Goal: Task Accomplishment & Management: Manage account settings

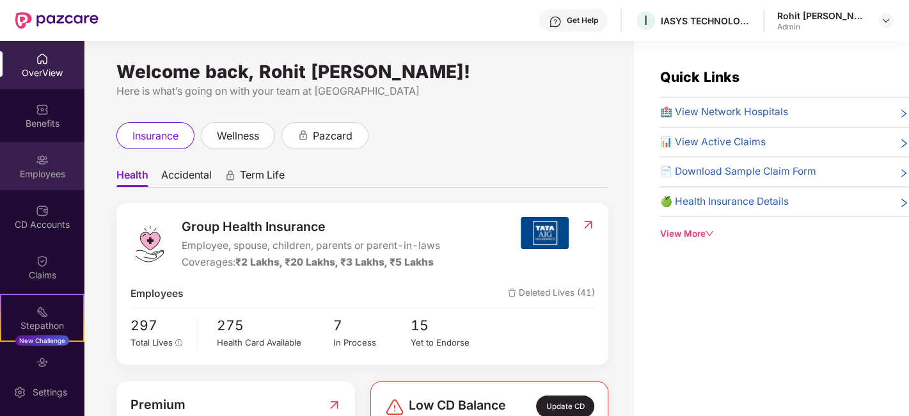
click at [43, 163] on img at bounding box center [42, 160] width 13 height 13
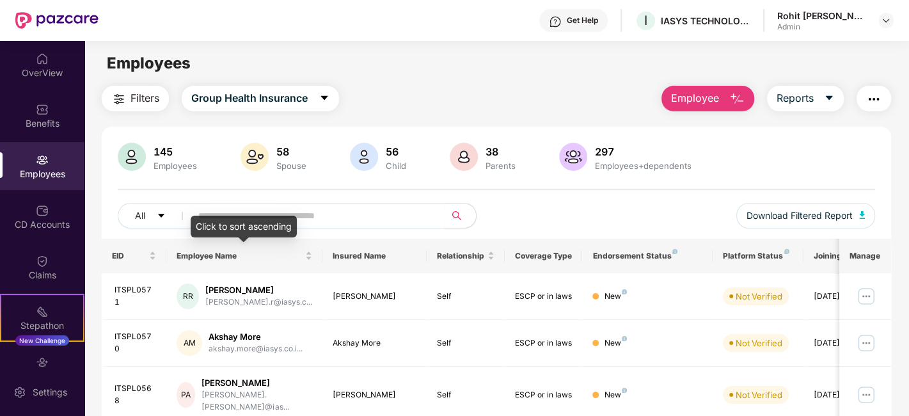
click at [237, 225] on div "Click to sort ascending" at bounding box center [244, 227] width 106 height 22
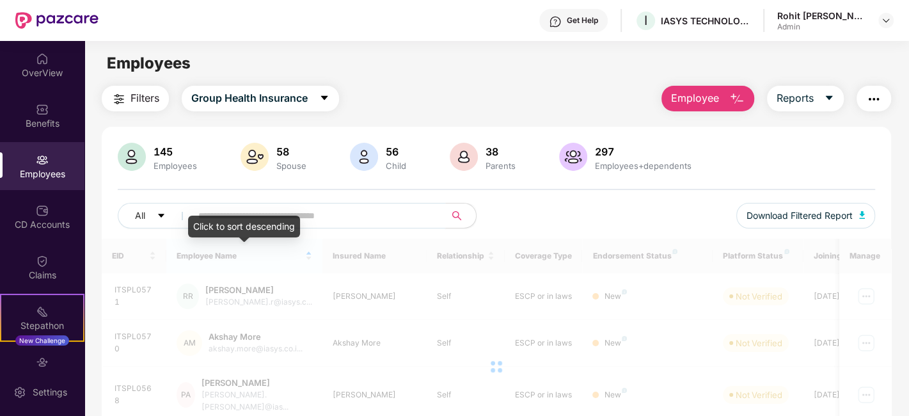
click at [251, 214] on input "text" at bounding box center [313, 215] width 230 height 19
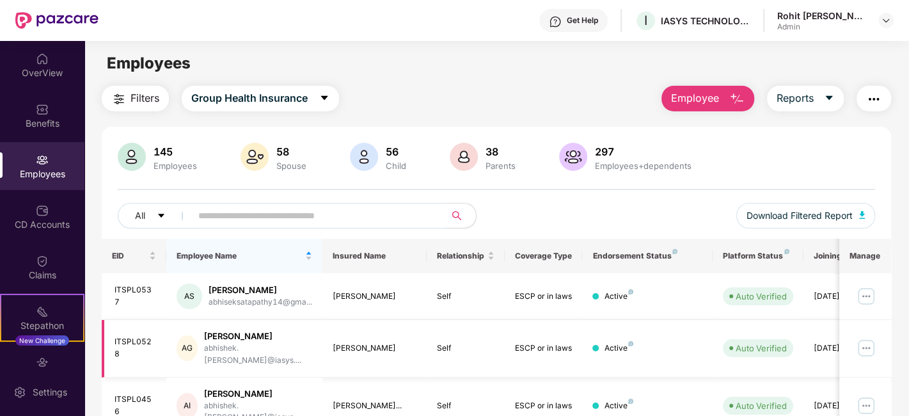
click at [863, 344] on img at bounding box center [866, 348] width 20 height 20
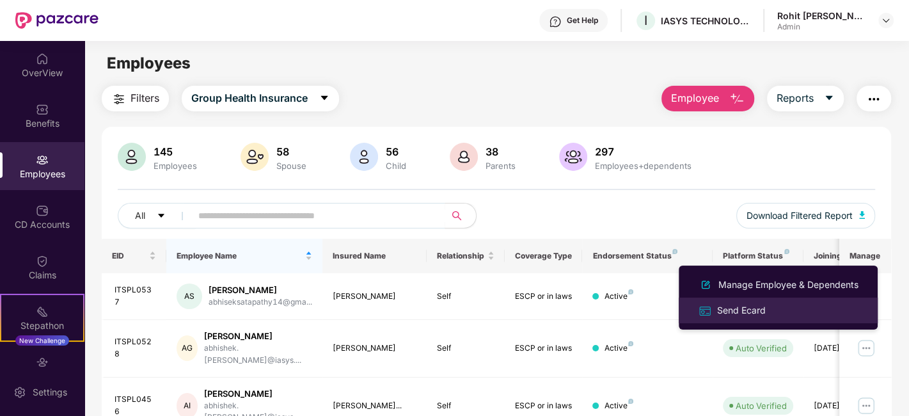
click at [740, 304] on div "Send Ecard" at bounding box center [742, 310] width 54 height 14
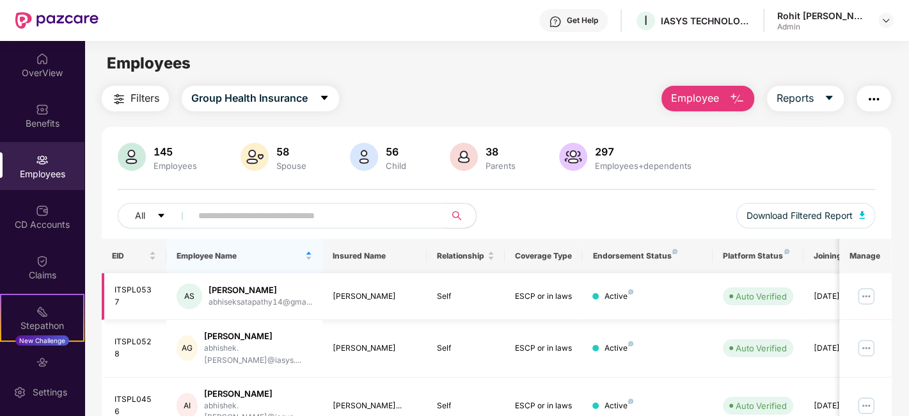
click at [866, 295] on img at bounding box center [866, 296] width 20 height 20
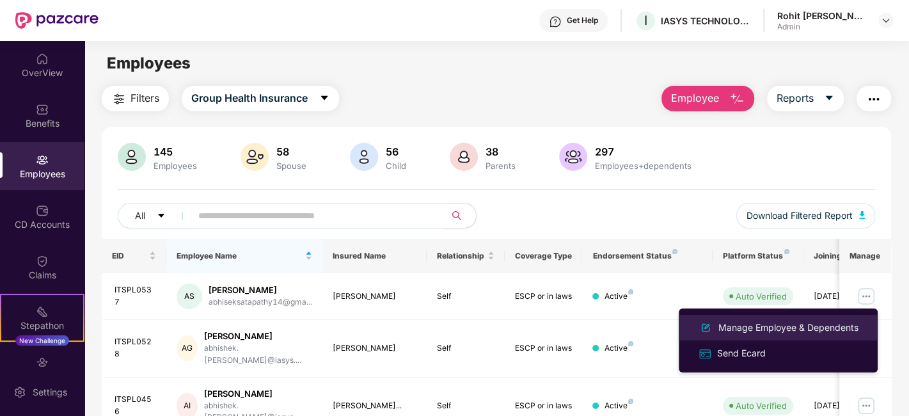
click at [761, 326] on div "Manage Employee & Dependents" at bounding box center [788, 328] width 145 height 14
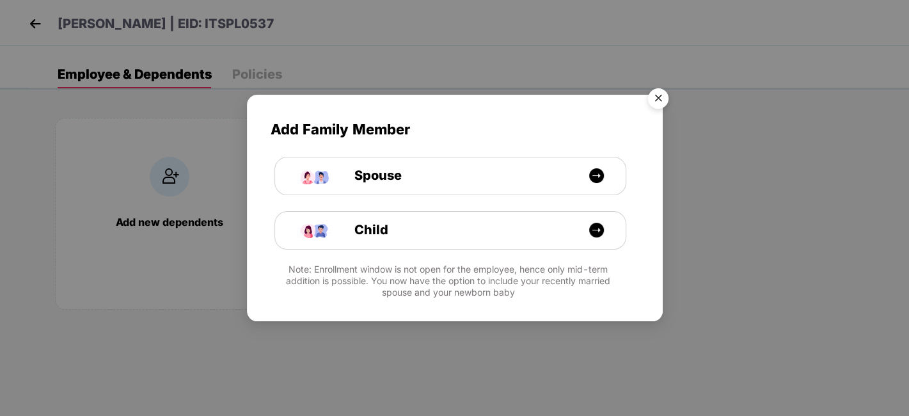
click at [656, 92] on img "Close" at bounding box center [658, 101] width 36 height 36
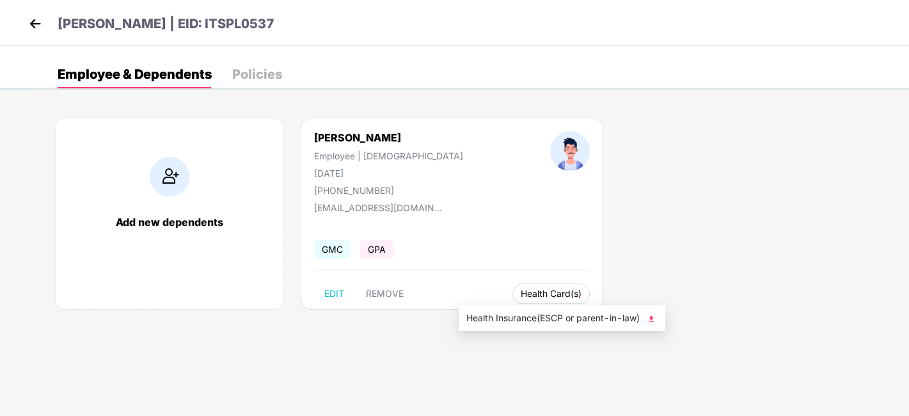
click at [521, 290] on span "Health Card(s)" at bounding box center [551, 293] width 61 height 6
click at [524, 317] on span "Health Insurance(ESCP or parent-in-law)" at bounding box center [561, 318] width 191 height 14
click at [38, 17] on img at bounding box center [35, 23] width 19 height 19
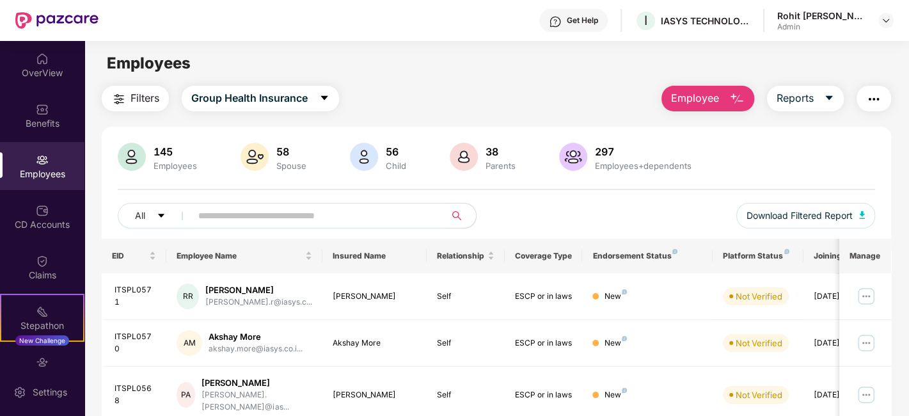
click at [226, 215] on input "text" at bounding box center [313, 215] width 230 height 19
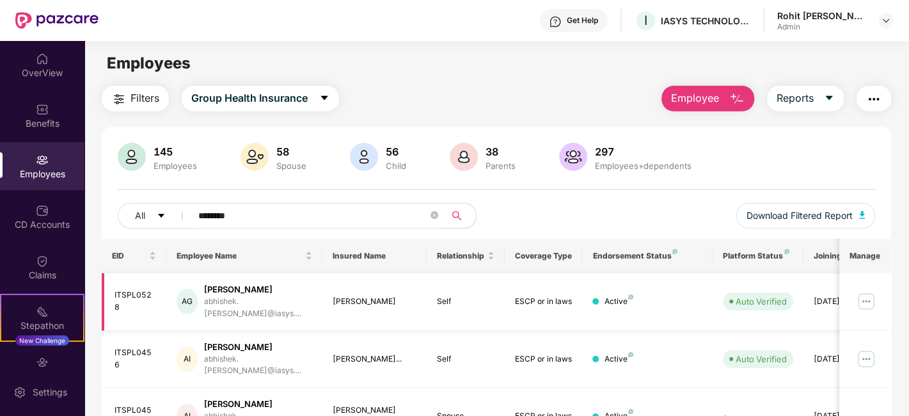
type input "********"
click at [860, 293] on img at bounding box center [866, 301] width 20 height 20
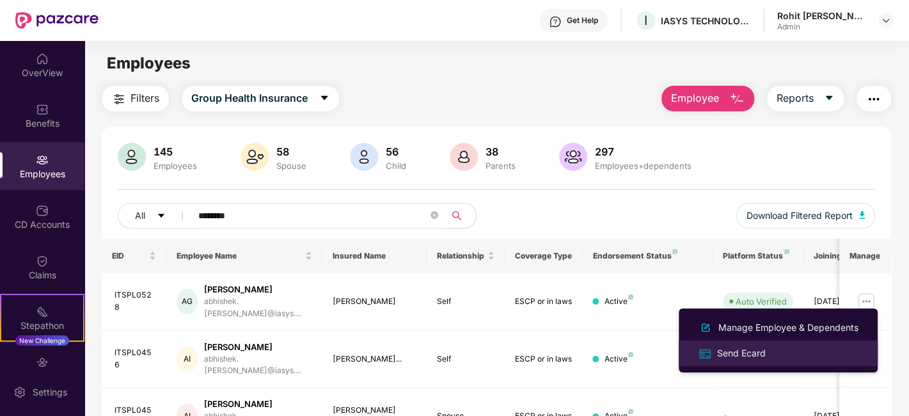
click at [745, 348] on div "Send Ecard" at bounding box center [742, 353] width 54 height 14
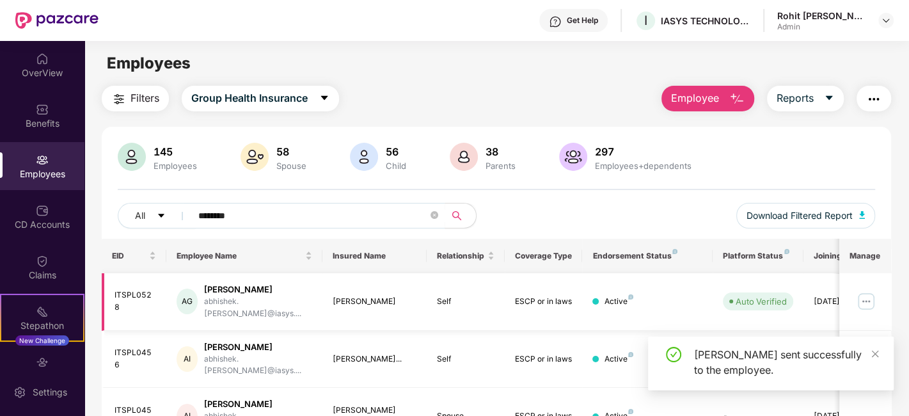
click at [871, 296] on img at bounding box center [866, 301] width 20 height 20
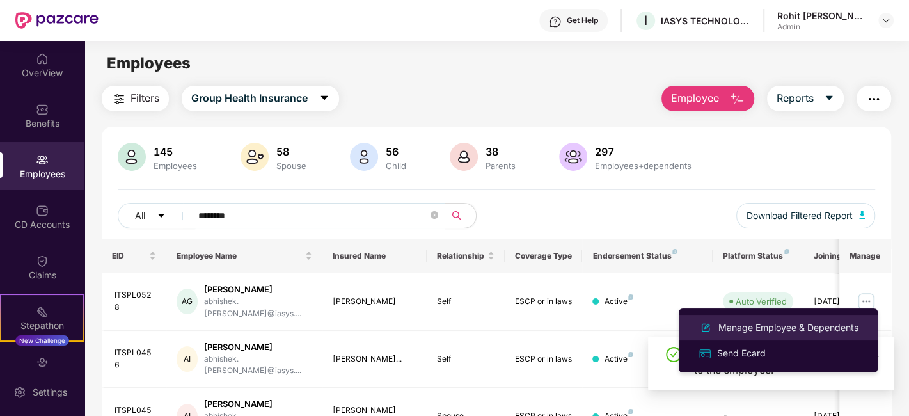
click at [788, 321] on div "Manage Employee & Dependents" at bounding box center [788, 328] width 145 height 14
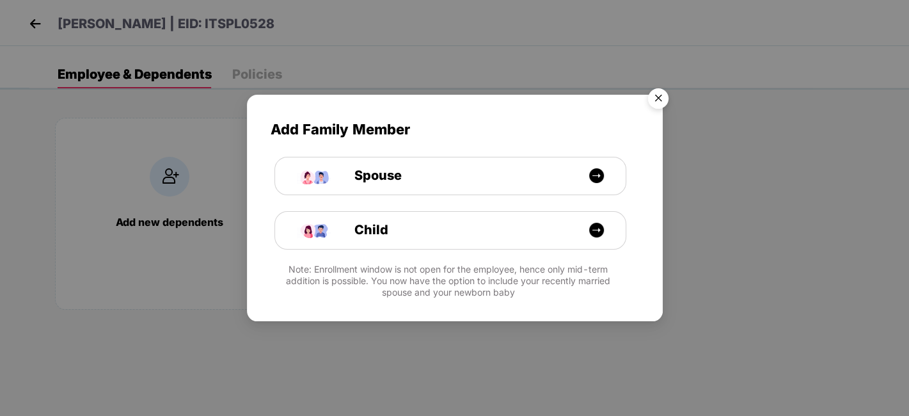
click at [653, 101] on img "Close" at bounding box center [658, 101] width 36 height 36
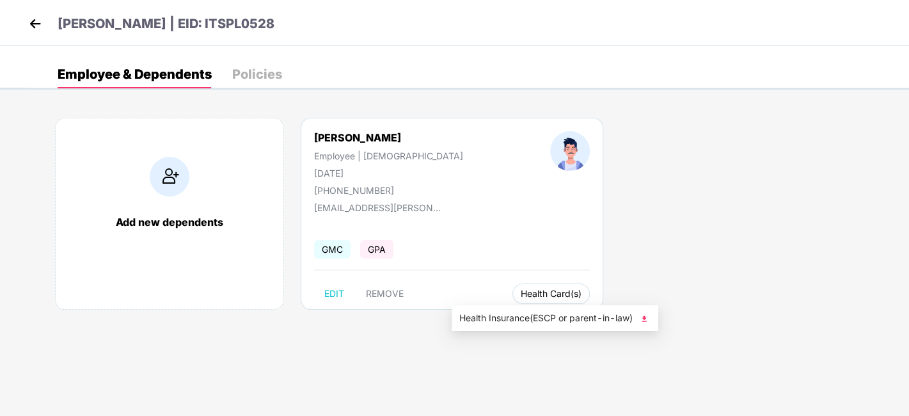
click at [521, 290] on span "Health Card(s)" at bounding box center [551, 293] width 61 height 6
click at [500, 310] on li "Health Insurance(ESCP or parent-in-law)" at bounding box center [555, 318] width 207 height 20
